Goal: Information Seeking & Learning: Learn about a topic

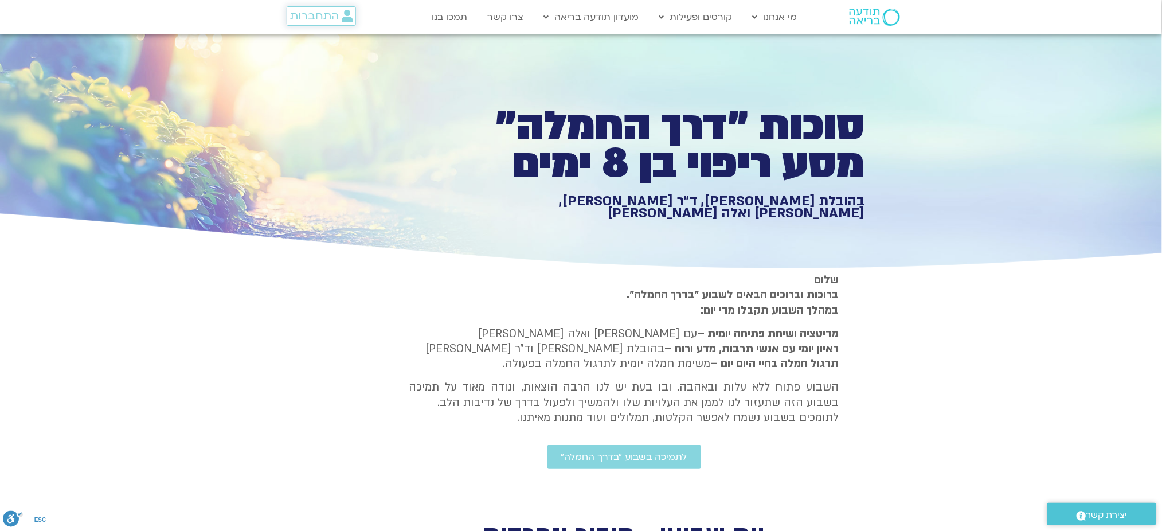
click at [330, 14] on span "התחברות" at bounding box center [314, 16] width 49 height 13
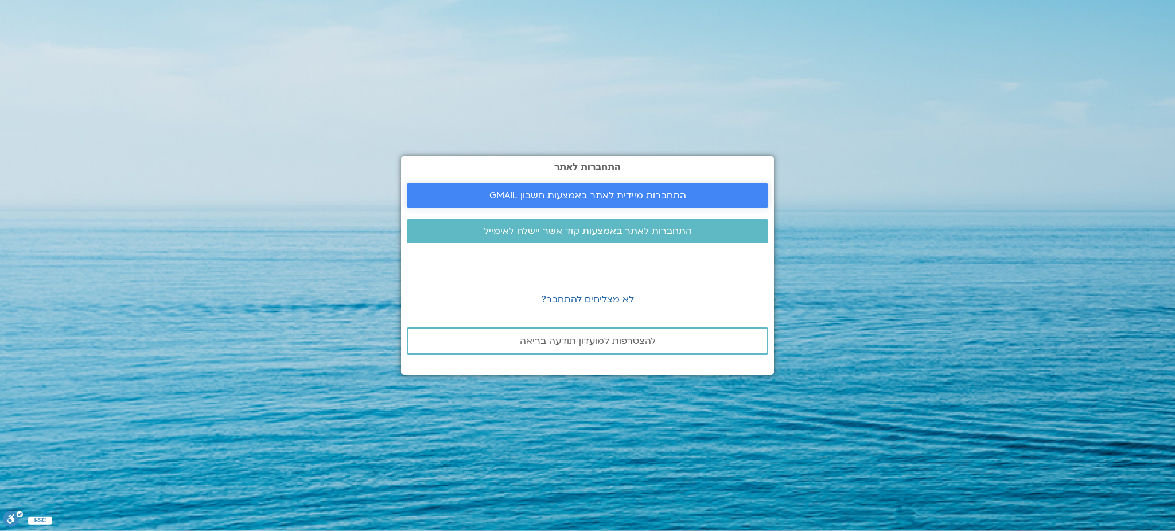
click at [634, 198] on span "התחברות מיידית לאתר באמצעות חשבון GMAIL" at bounding box center [587, 195] width 197 height 10
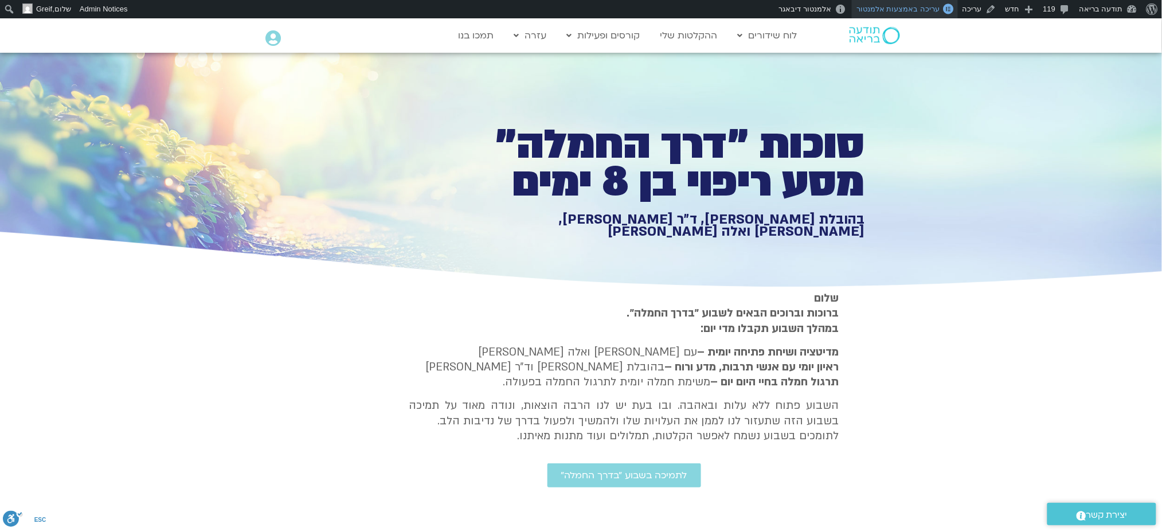
click at [903, 15] on link "עריכה באמצעות אלמנטור" at bounding box center [905, 9] width 106 height 18
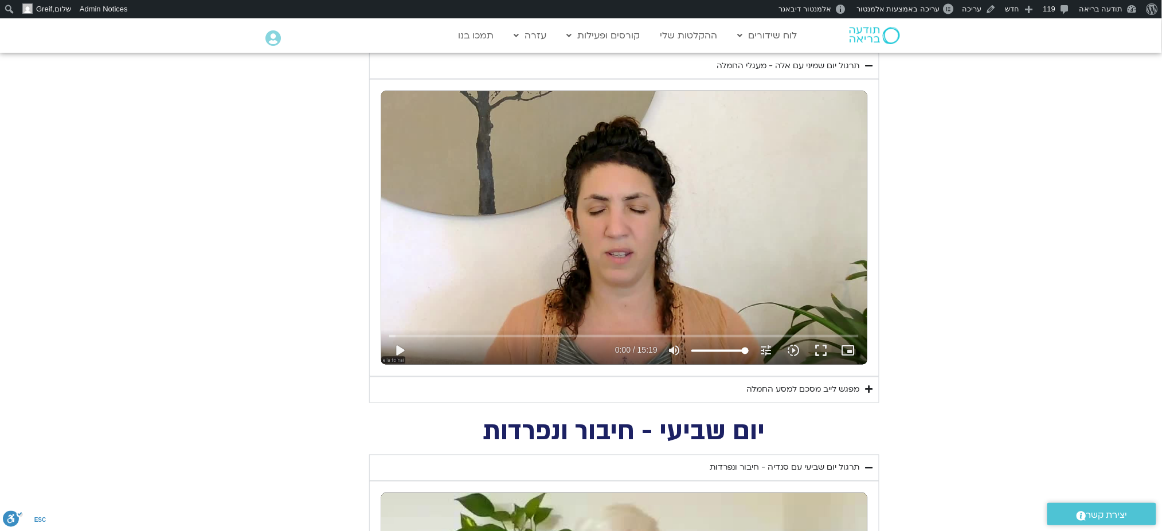
scroll to position [474, 0]
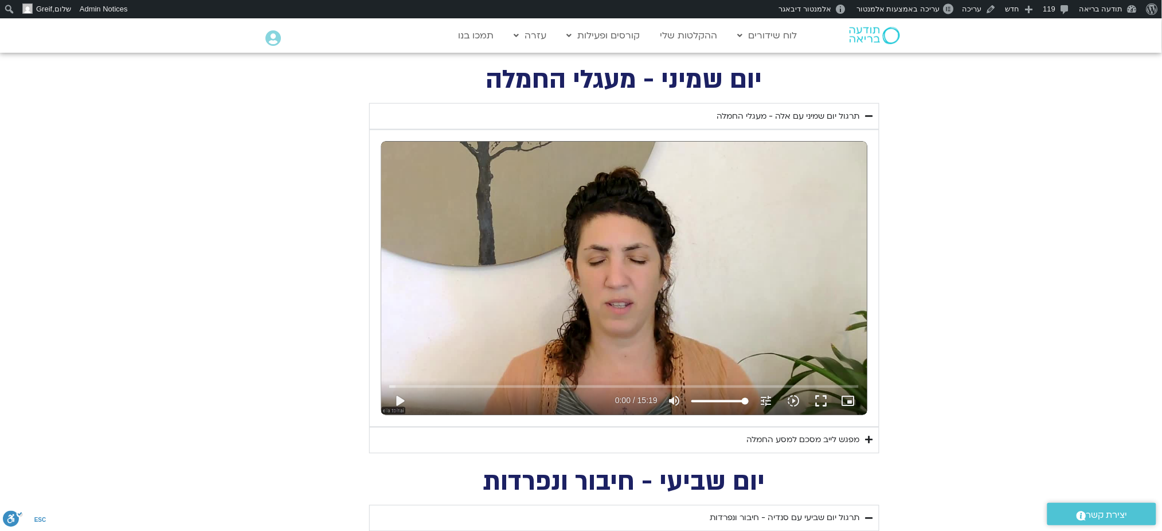
click at [817, 448] on summary "מפגש לייב מסכם למסע החמלה" at bounding box center [624, 440] width 510 height 26
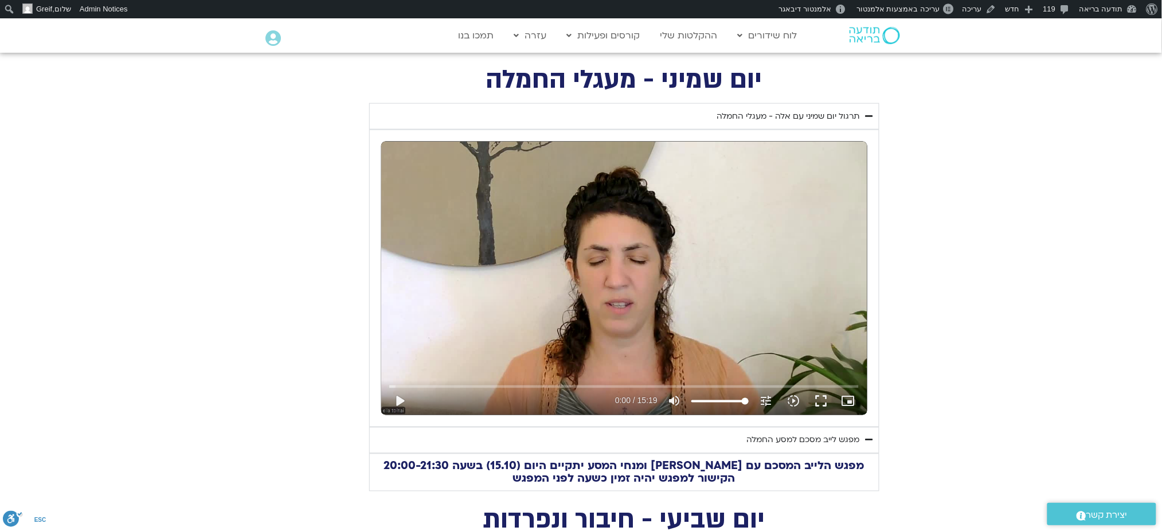
click at [934, 313] on section "יום שמיני - מעגלי החמלה תרגול יום שמיני עם אלה - מעגלי החמלה נא להזין כתובת אימ…" at bounding box center [581, 279] width 1162 height 423
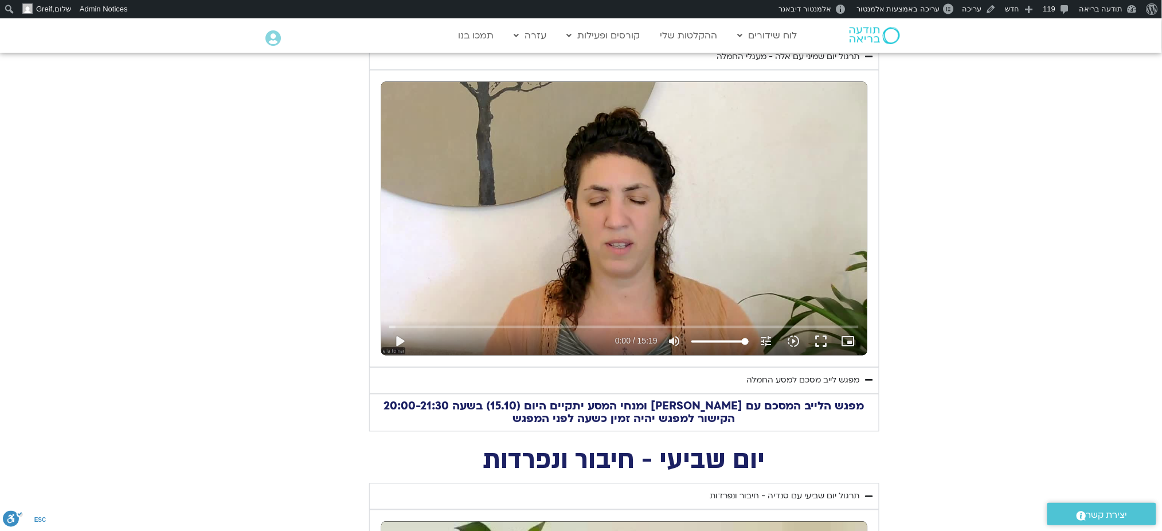
scroll to position [535, 0]
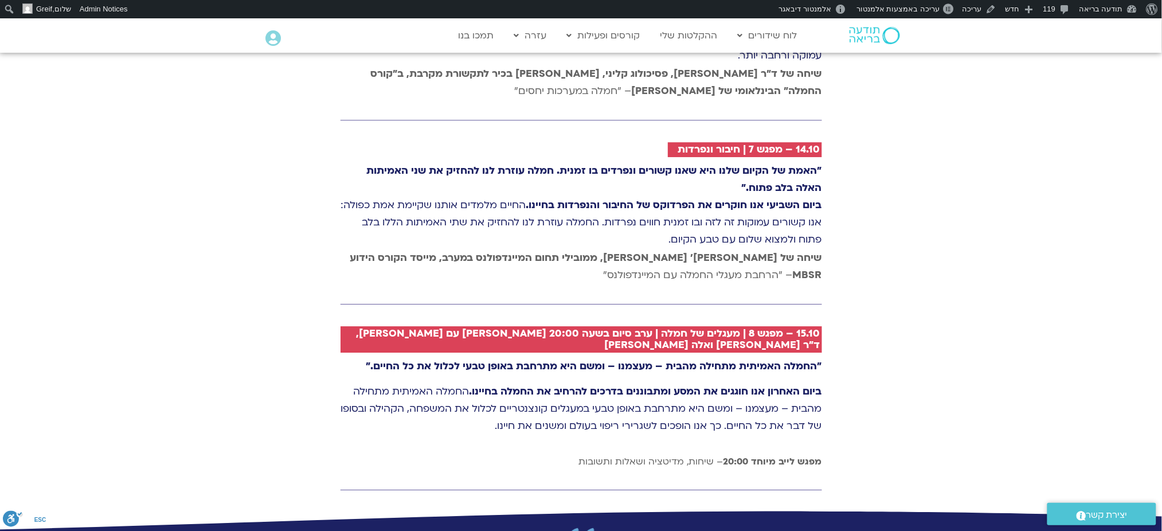
scroll to position [2734, 0]
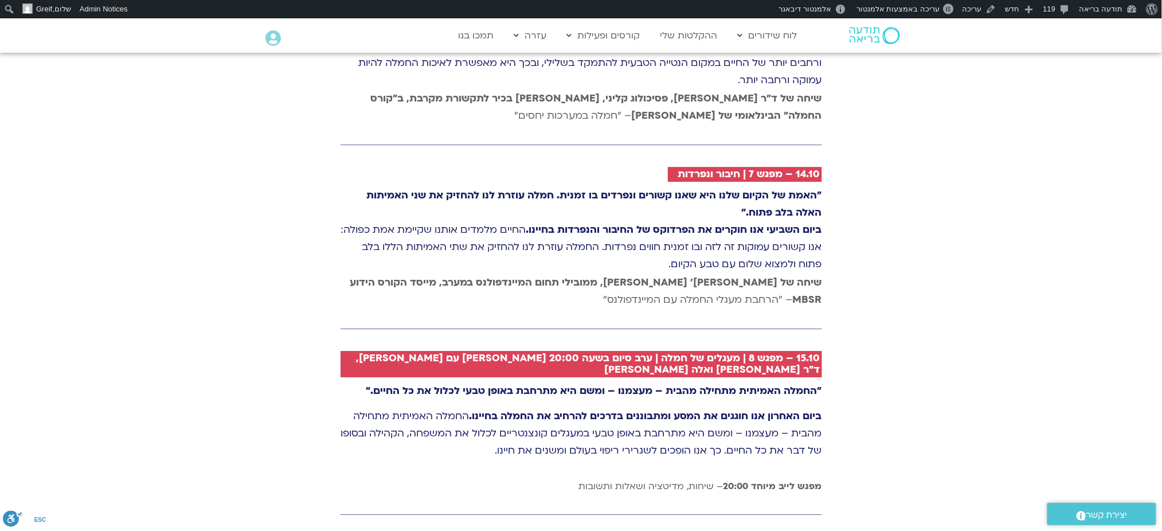
drag, startPoint x: 1173, startPoint y: 251, endPoint x: 1173, endPoint y: 321, distance: 70.0
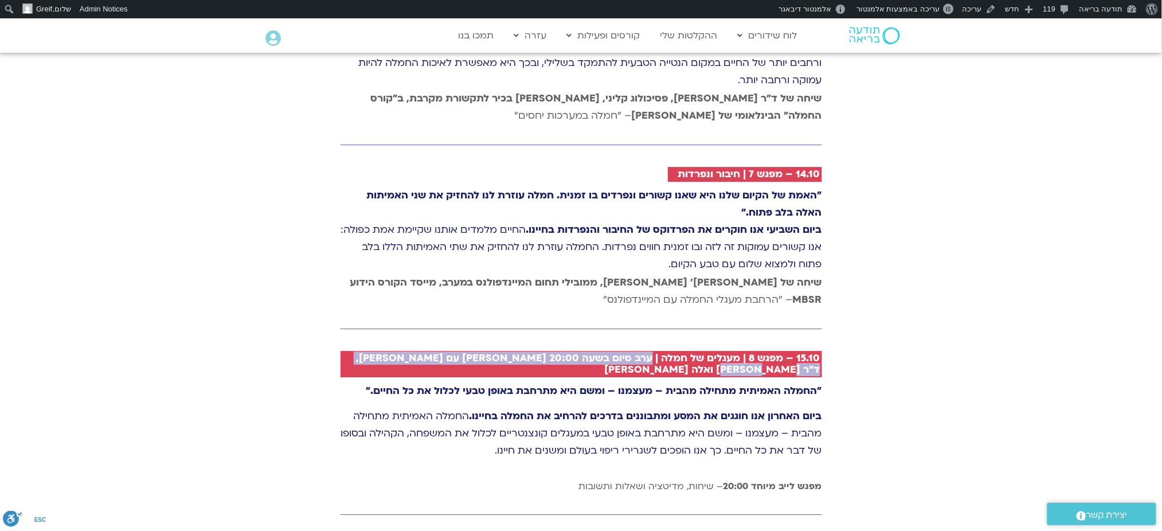
drag, startPoint x: 650, startPoint y: 303, endPoint x: 643, endPoint y: 314, distance: 13.1
click at [643, 353] on h2 "15.10 – מפגש 8 | מעגלים של חמלה | ערב סיום בשעה 20:00 [PERSON_NAME] עם [PERSON_…" at bounding box center [586, 364] width 470 height 23
copy h2 "ערב סיום בשעה 20:00 [PERSON_NAME] עם [PERSON_NAME], ד״ר [PERSON_NAME] ואלה [PER…"
